Goal: Transaction & Acquisition: Purchase product/service

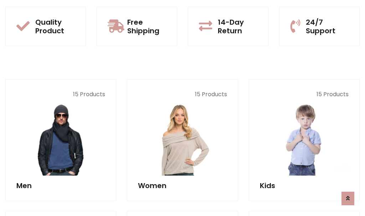
scroll to position [637, 0]
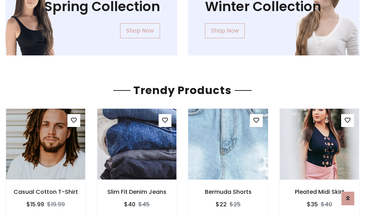
click at [228, 144] on img at bounding box center [228, 143] width 95 height 171
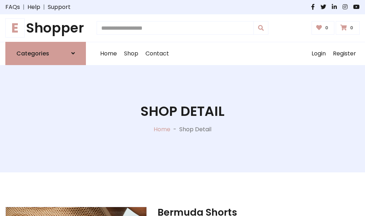
click at [46, 28] on h1 "E Shopper" at bounding box center [45, 28] width 81 height 16
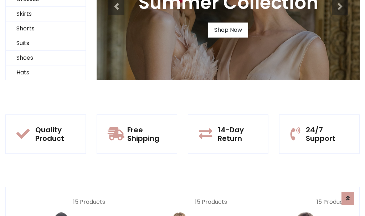
scroll to position [69, 0]
